Goal: Subscribe to service/newsletter

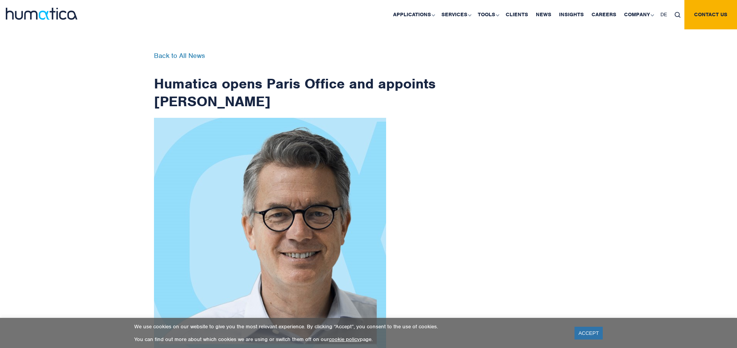
scroll to position [1233, 0]
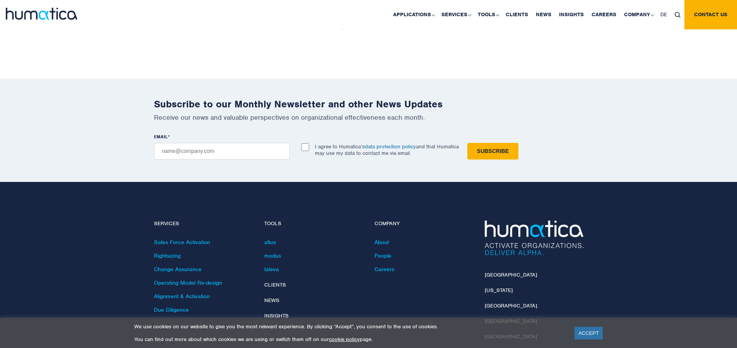
checkbox input "true"
type input "[EMAIL_ADDRESS][DOMAIN_NAME]"
click at [467, 143] on input "Subscribe" at bounding box center [492, 151] width 51 height 17
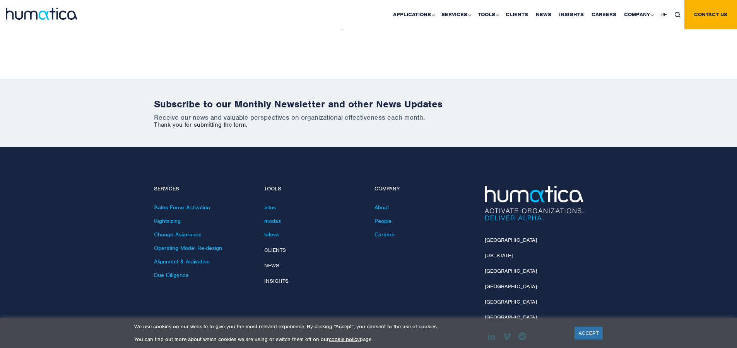
scroll to position [1199, 0]
